Goal: Information Seeking & Learning: Compare options

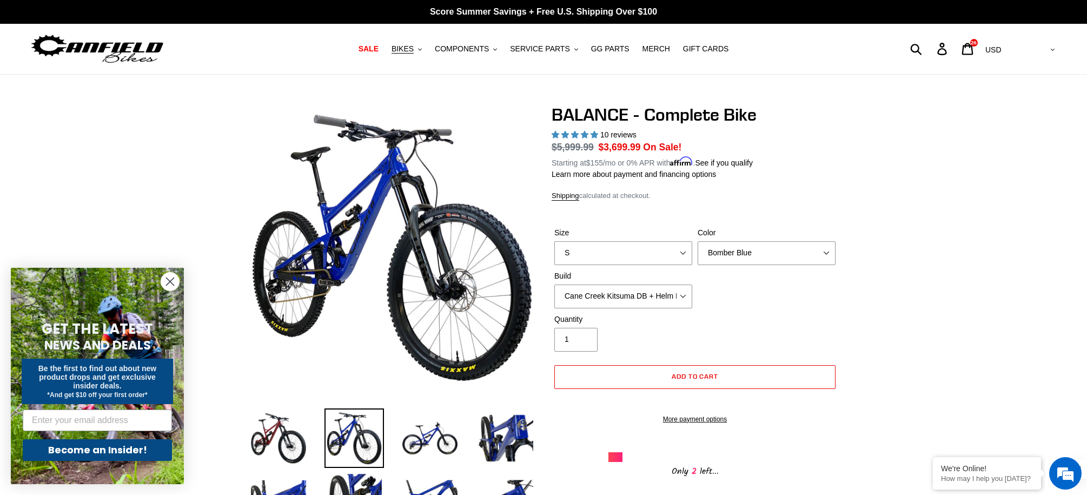
select select "highest-rating"
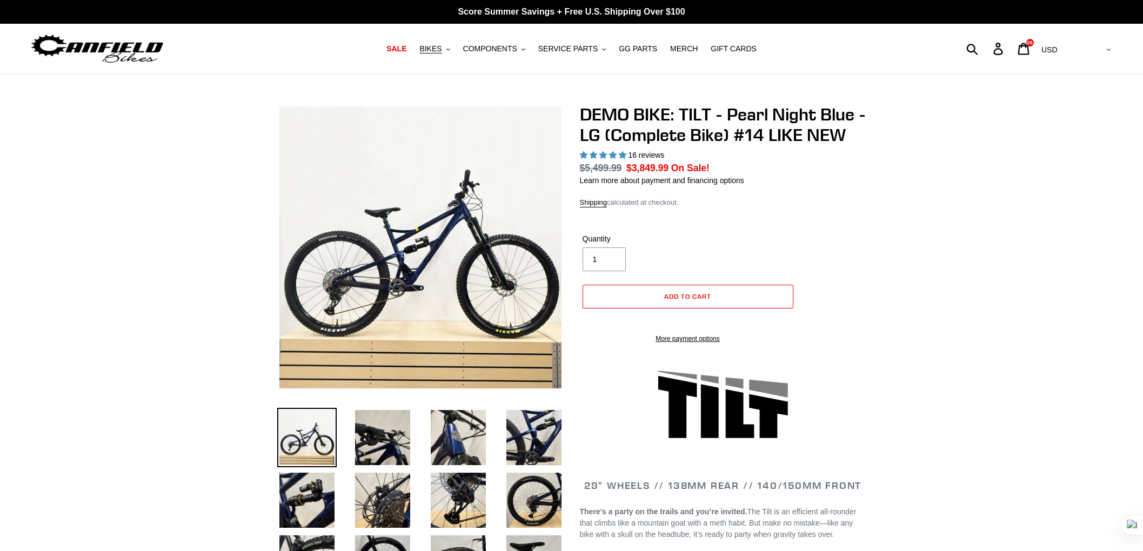
select select "highest-rating"
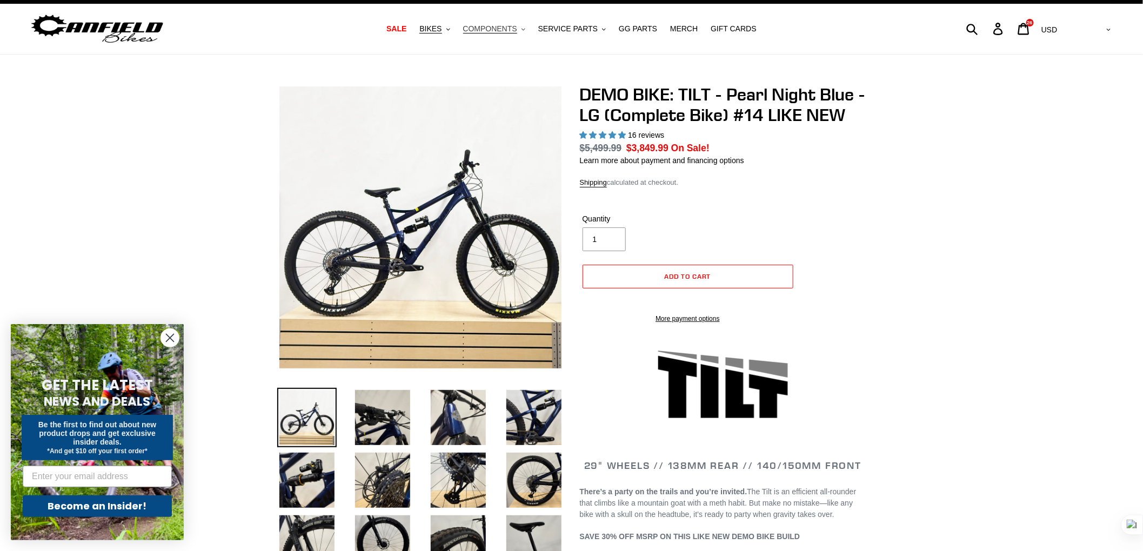
click at [498, 23] on button "COMPONENTS .cls-1{fill:#231f20}" at bounding box center [494, 29] width 73 height 15
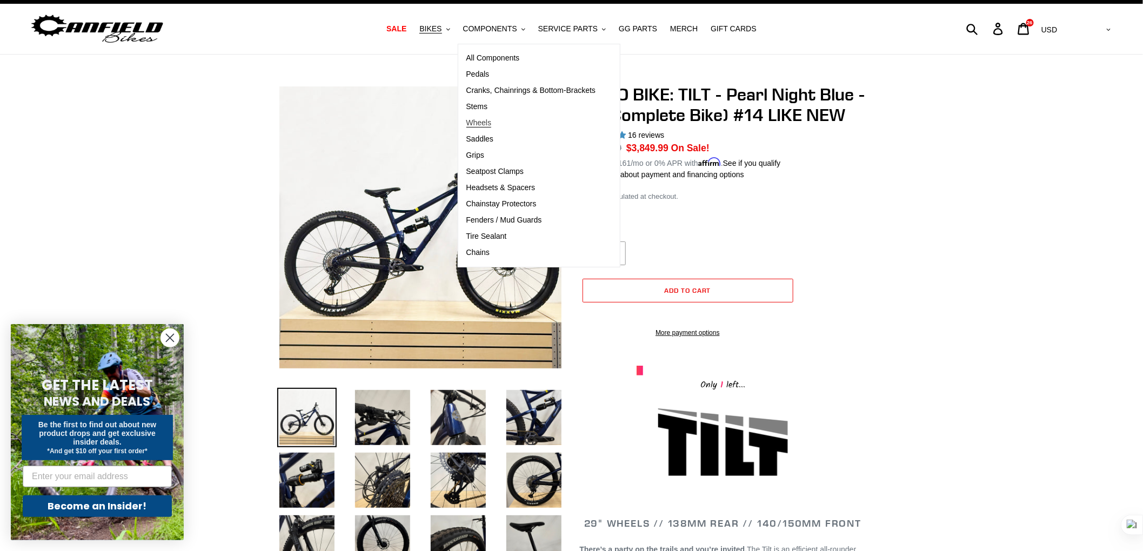
click at [504, 123] on link "Wheels" at bounding box center [531, 123] width 146 height 16
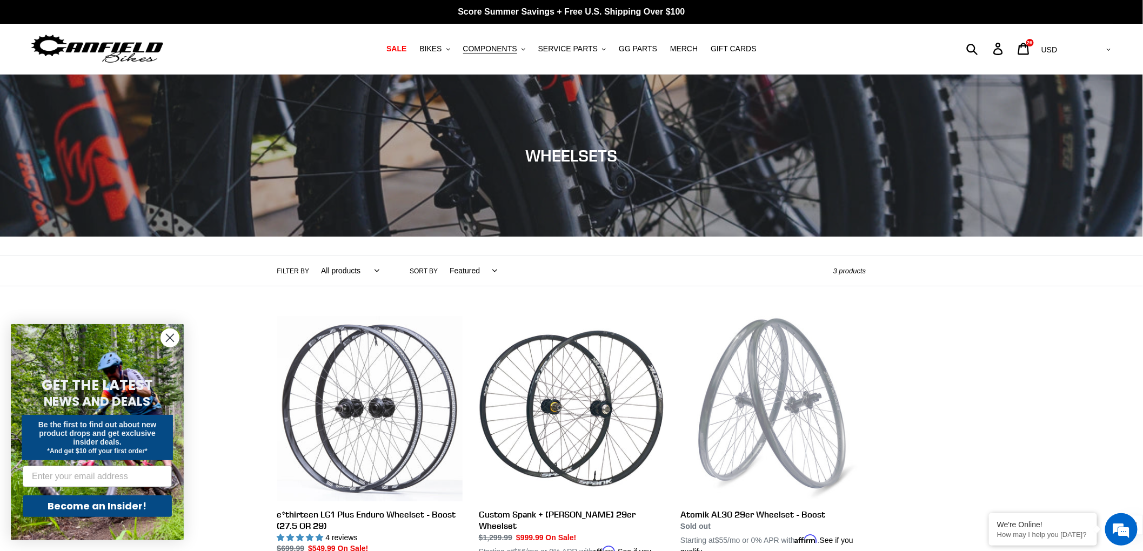
click at [141, 45] on img at bounding box center [97, 49] width 135 height 34
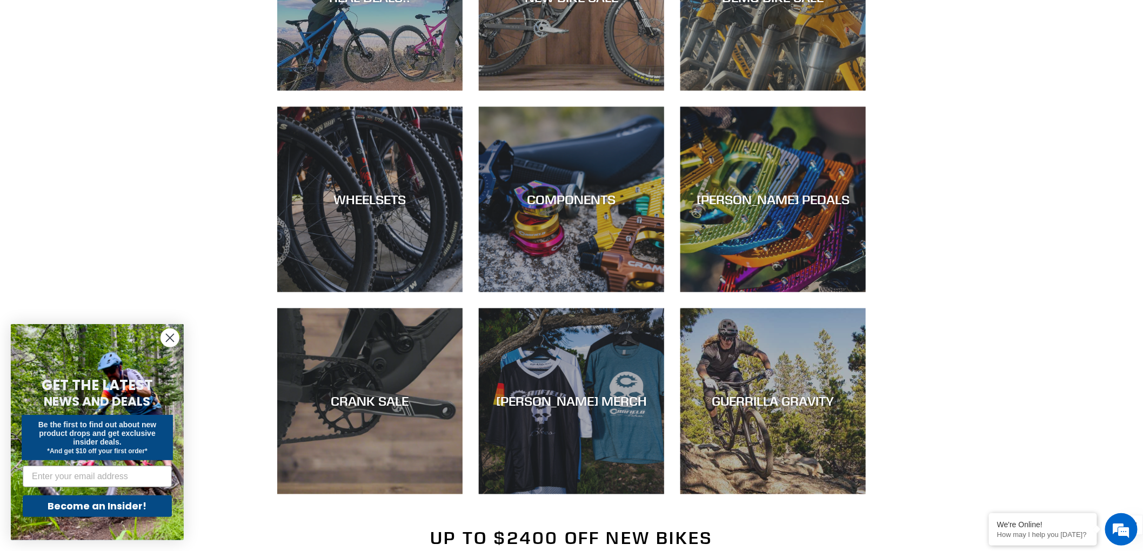
scroll to position [743, 0]
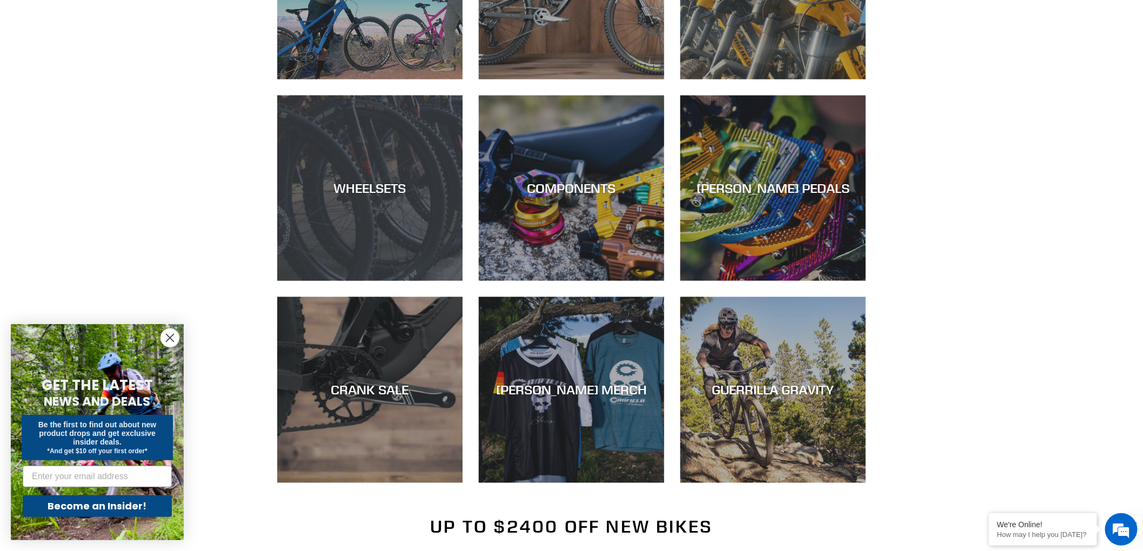
click at [340, 281] on div "WHEELSETS" at bounding box center [369, 281] width 185 height 0
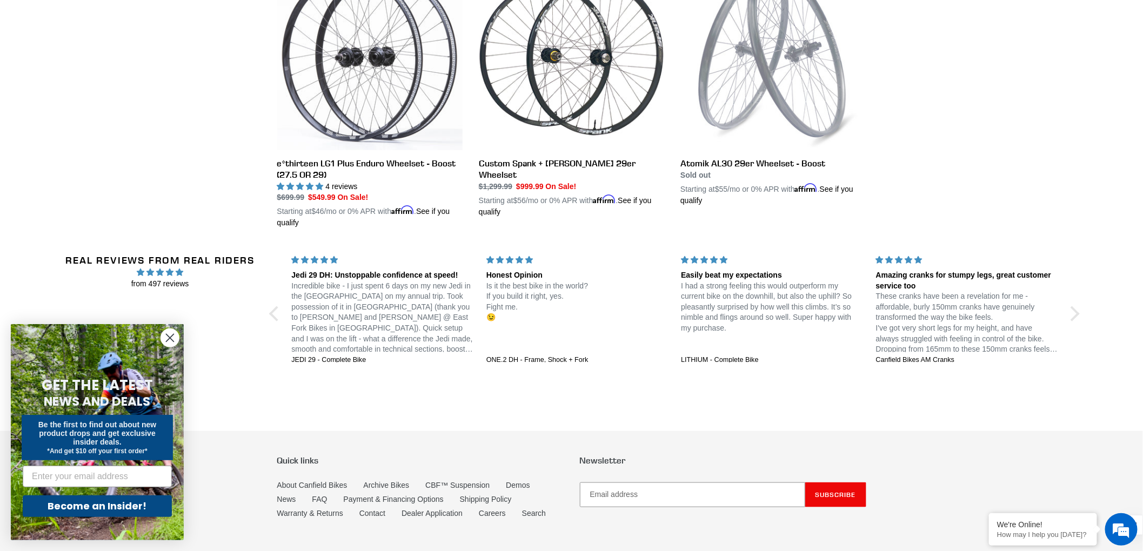
scroll to position [352, 0]
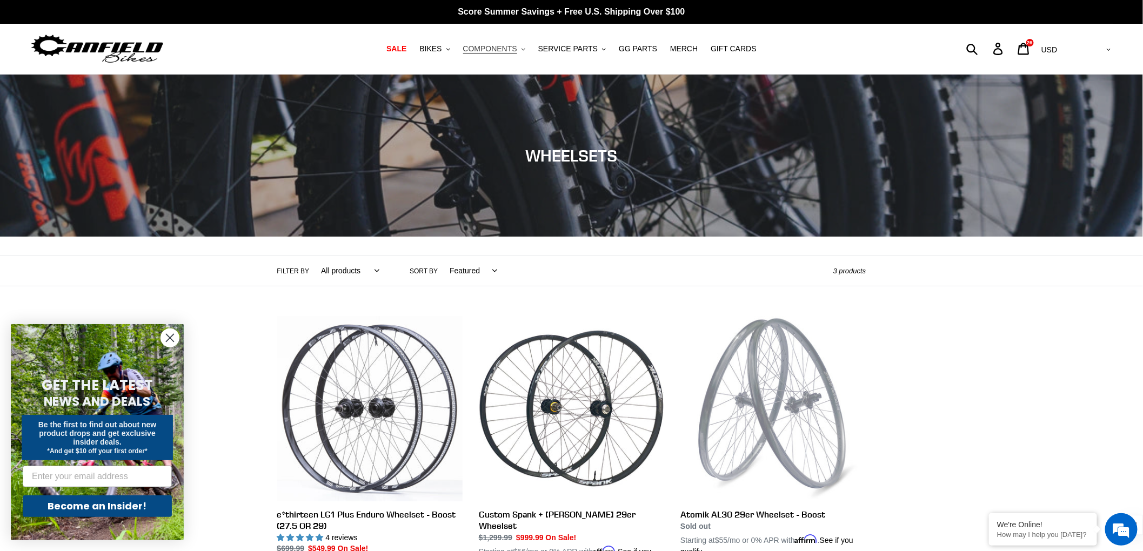
click at [516, 47] on span "COMPONENTS" at bounding box center [490, 48] width 54 height 9
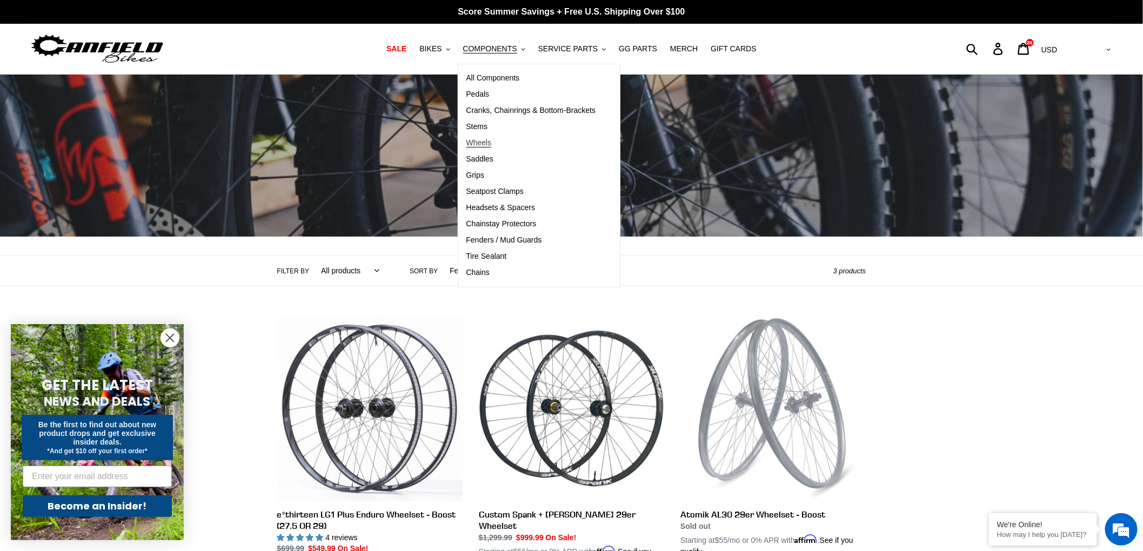
click at [484, 142] on span "Wheels" at bounding box center [479, 142] width 25 height 9
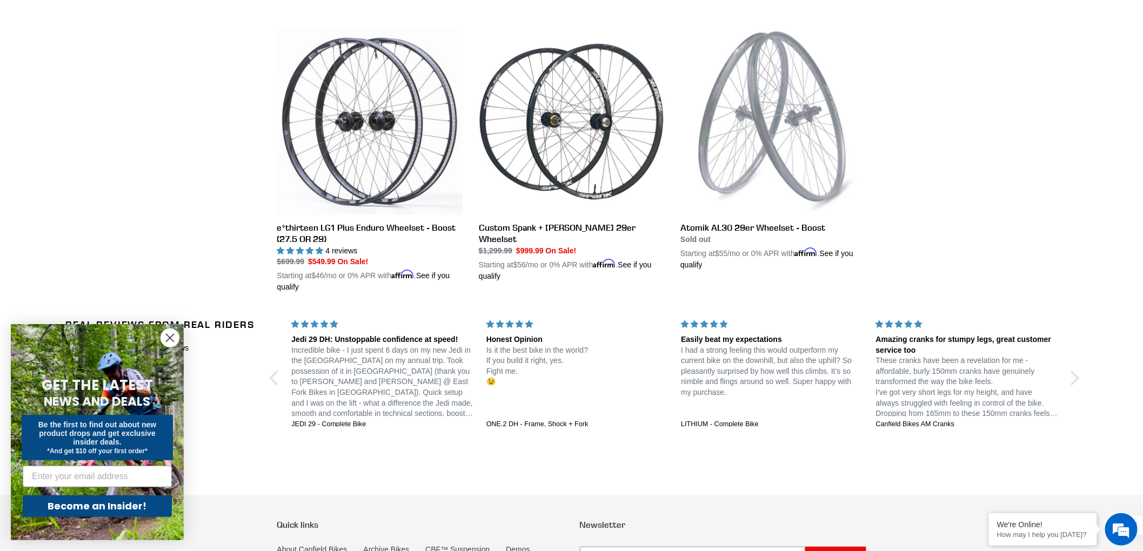
scroll to position [293, 0]
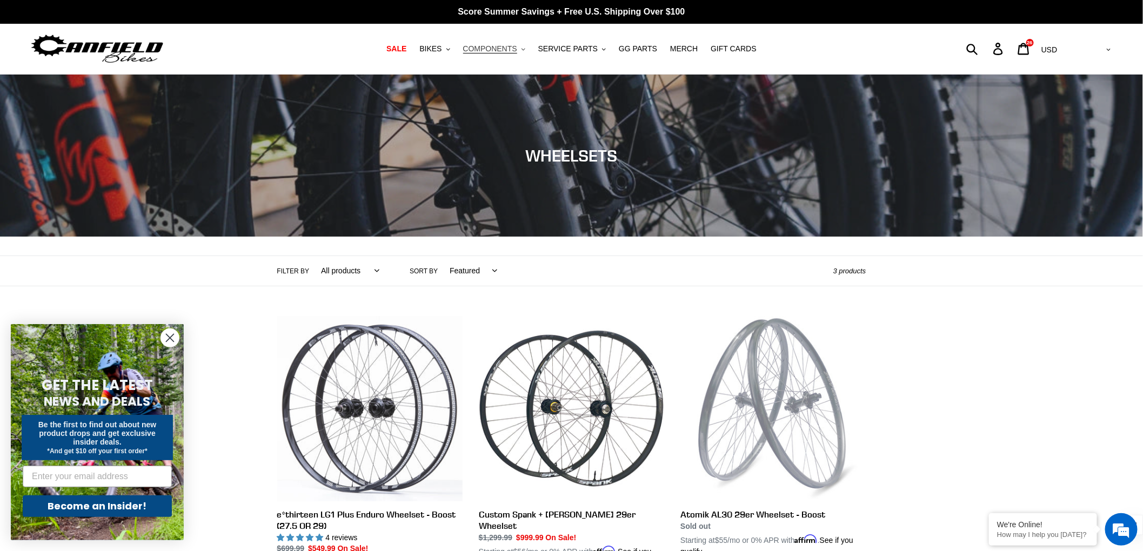
click at [521, 47] on button "COMPONENTS .cls-1{fill:#231f20}" at bounding box center [494, 49] width 73 height 15
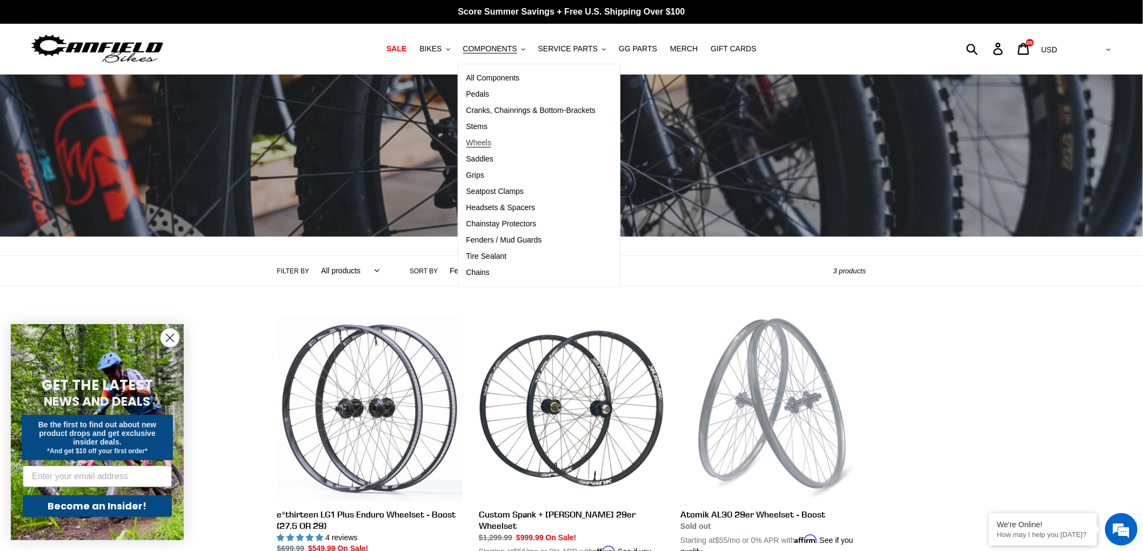
click at [483, 143] on span "Wheels" at bounding box center [479, 142] width 25 height 9
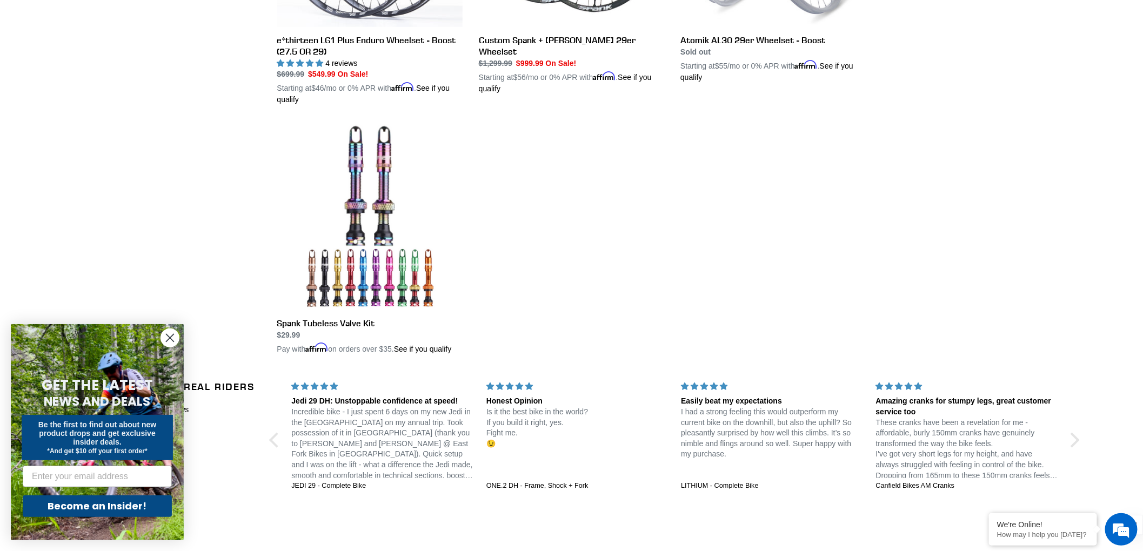
scroll to position [477, 0]
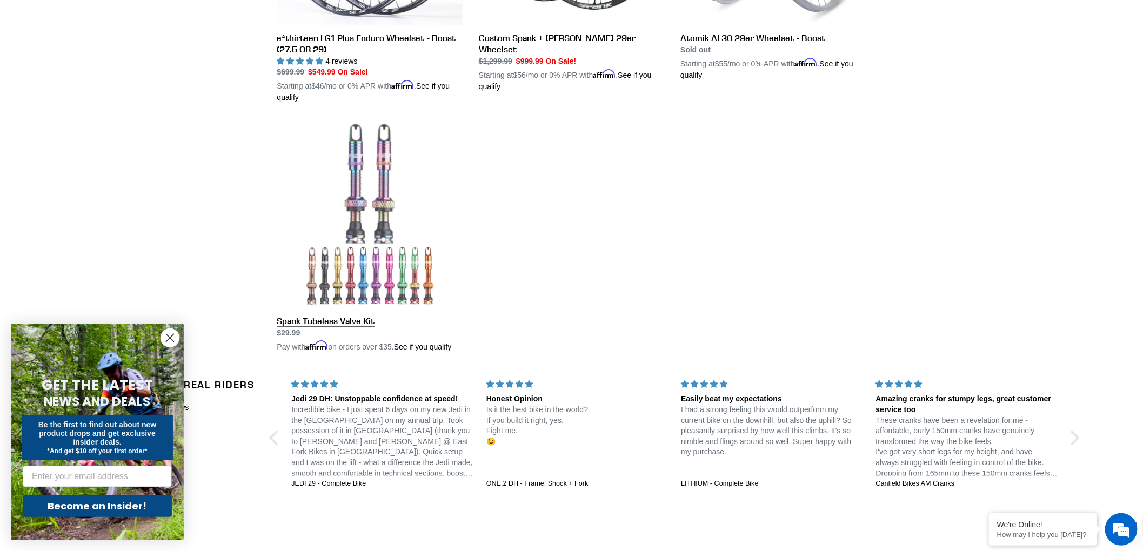
click at [384, 178] on link "Spank Tubeless Valve Kit" at bounding box center [369, 237] width 185 height 230
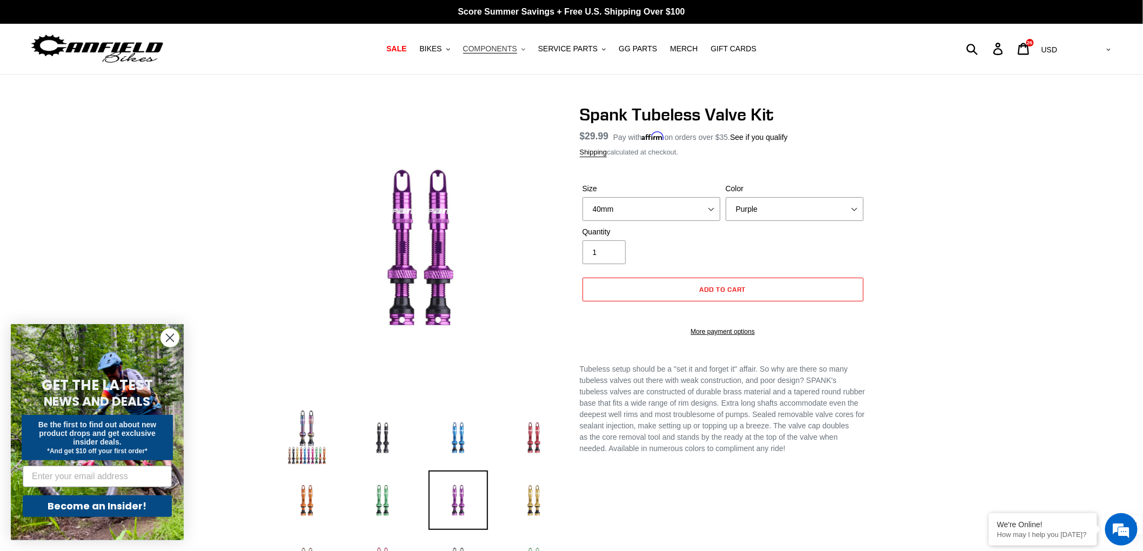
click at [513, 50] on span "COMPONENTS" at bounding box center [490, 48] width 54 height 9
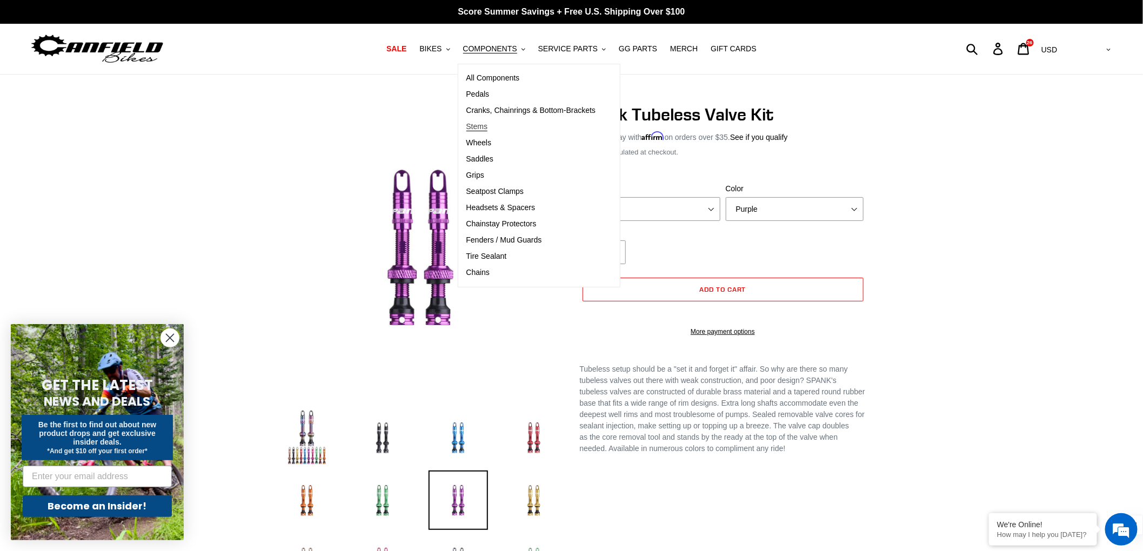
click at [485, 128] on span "Stems" at bounding box center [478, 126] width 22 height 9
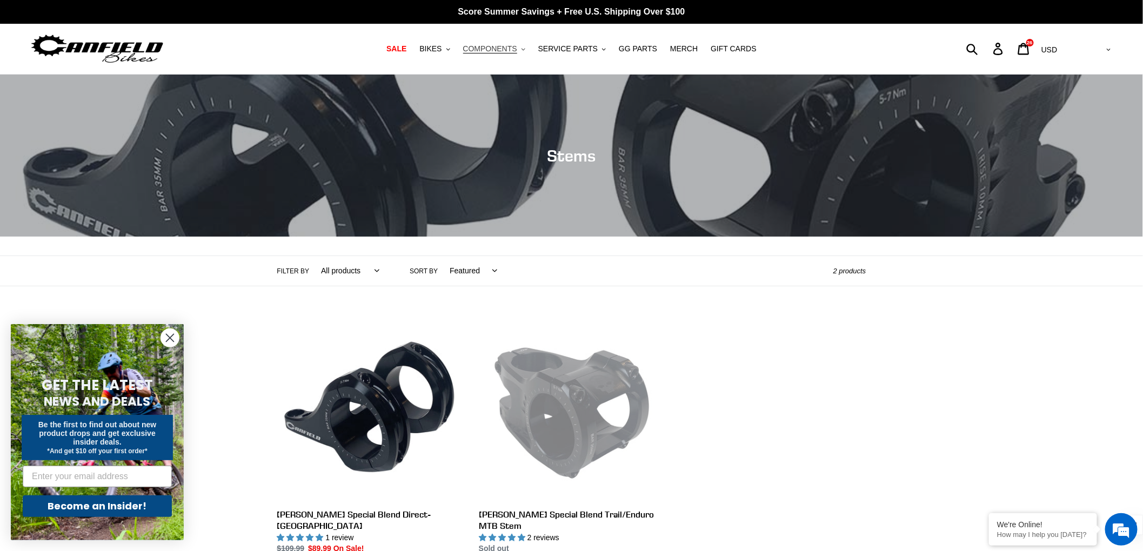
click at [529, 47] on button "COMPONENTS .cls-1{fill:#231f20}" at bounding box center [494, 49] width 73 height 15
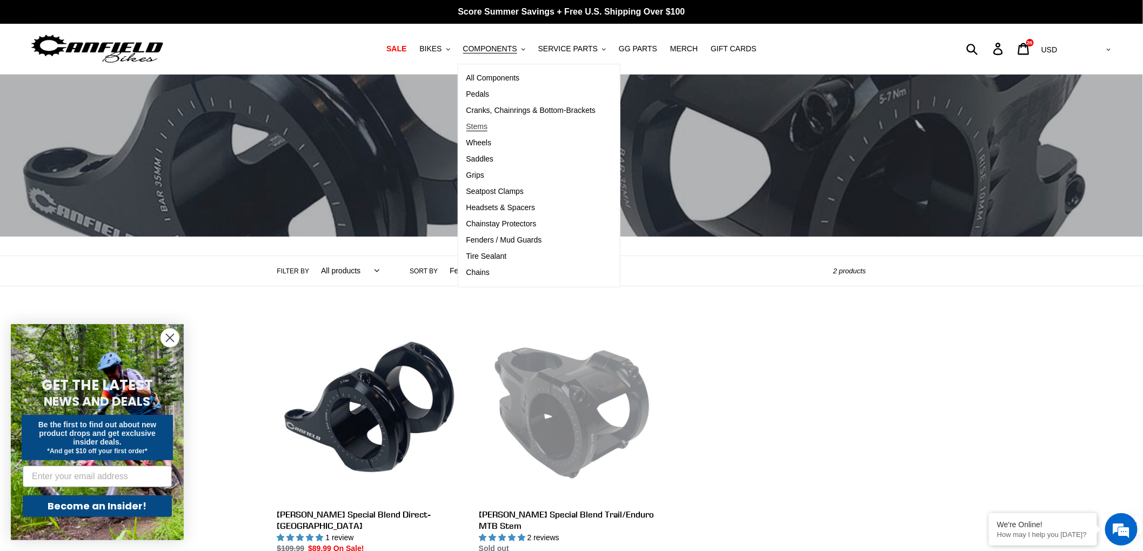
click at [482, 124] on span "Stems" at bounding box center [478, 126] width 22 height 9
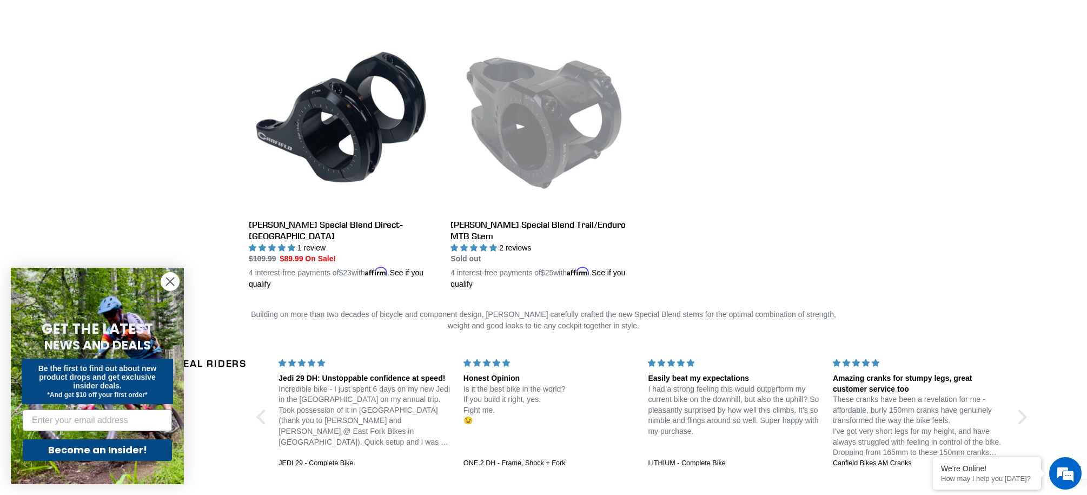
scroll to position [291, 0]
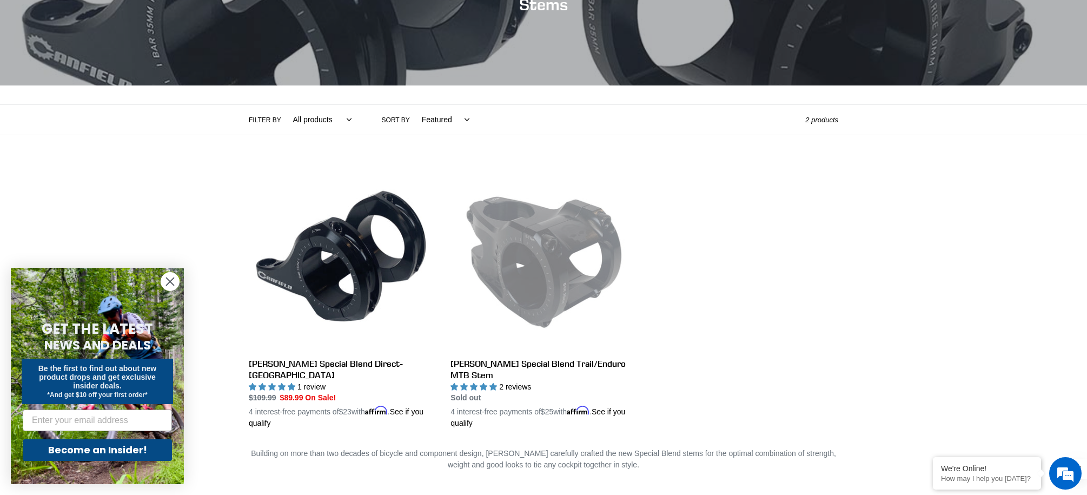
scroll to position [258, 0]
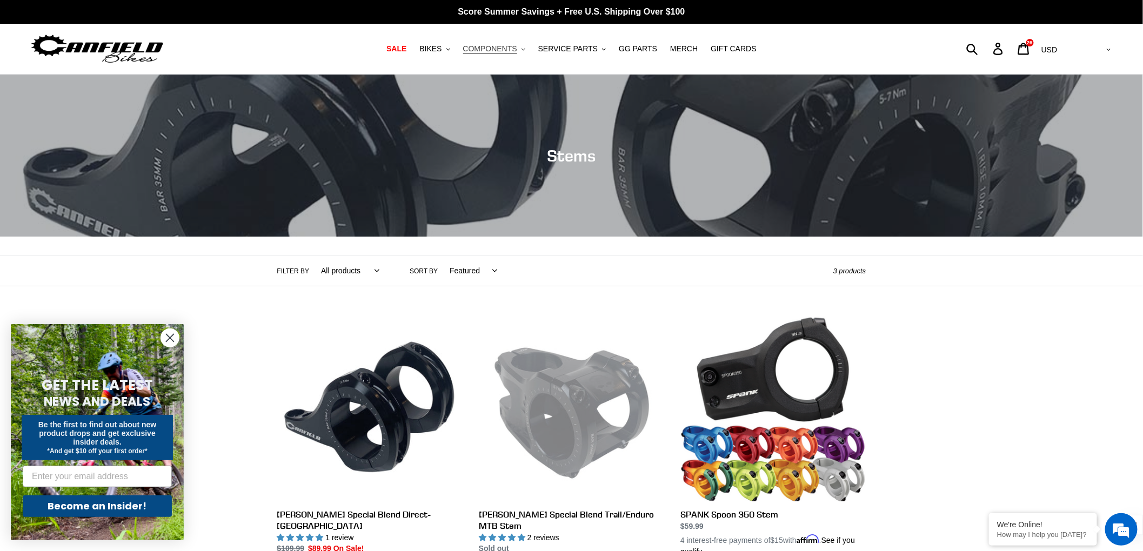
click at [509, 49] on span "COMPONENTS" at bounding box center [490, 48] width 54 height 9
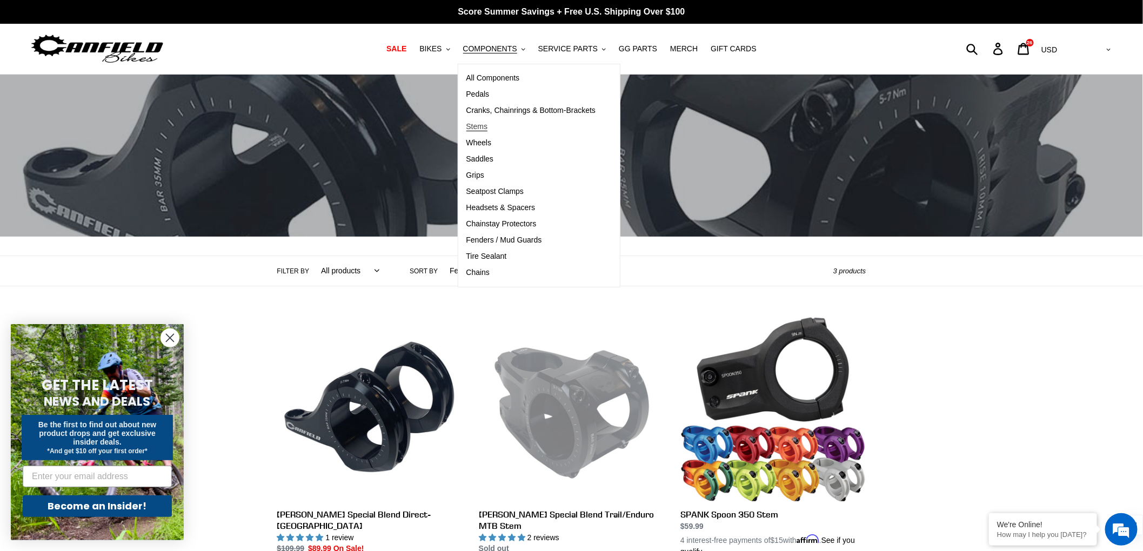
click at [483, 128] on span "Stems" at bounding box center [478, 126] width 22 height 9
